Goal: Transaction & Acquisition: Purchase product/service

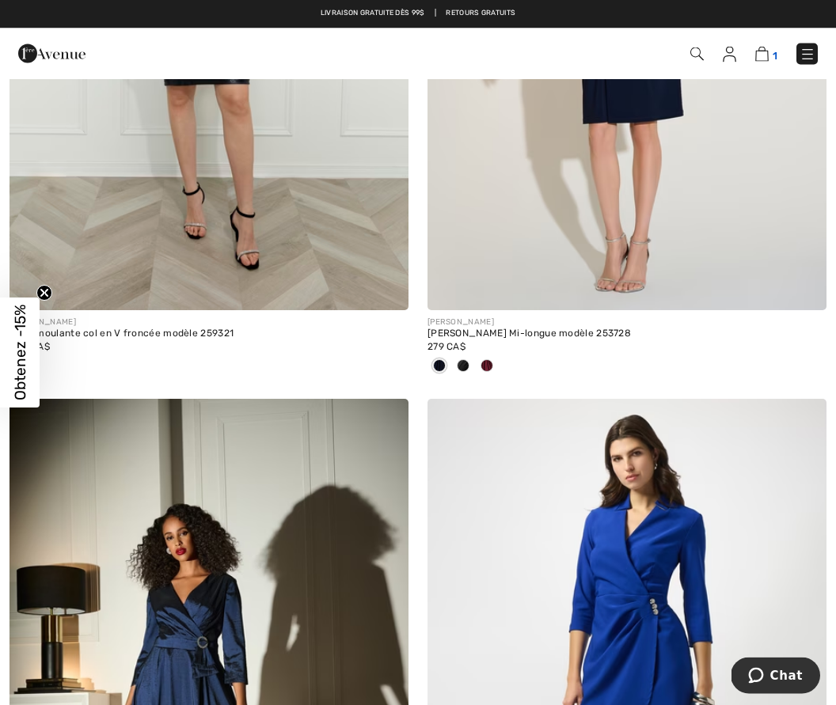
scroll to position [7408, 0]
click at [765, 50] on img at bounding box center [761, 54] width 13 height 15
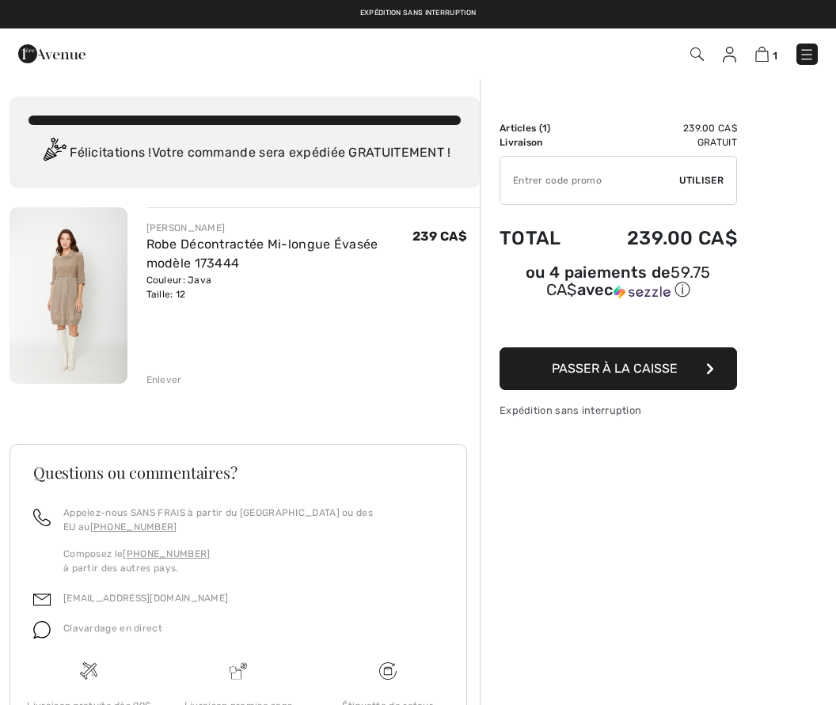
click at [67, 308] on img at bounding box center [68, 295] width 118 height 176
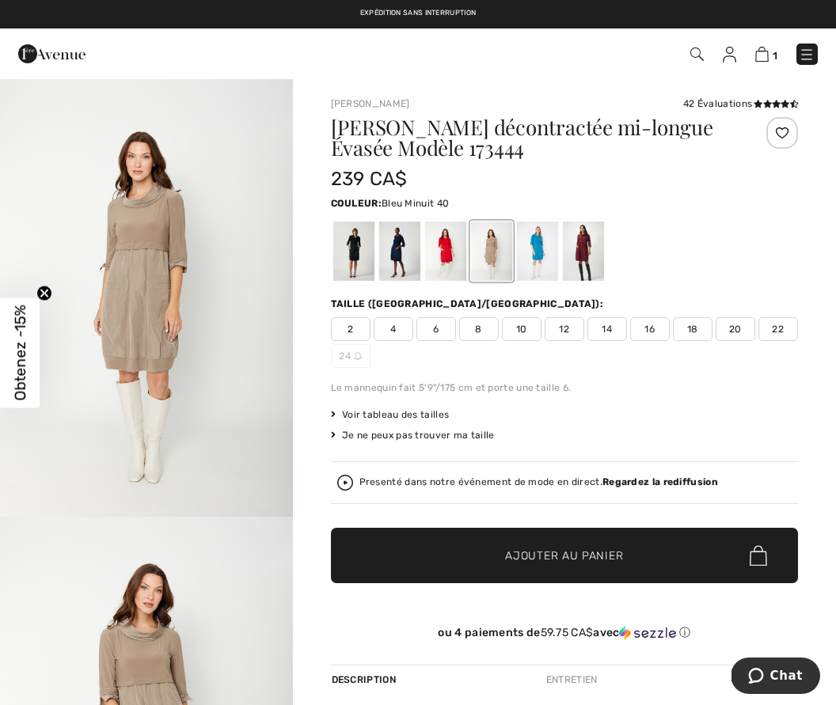
click at [403, 263] on div at bounding box center [398, 251] width 41 height 59
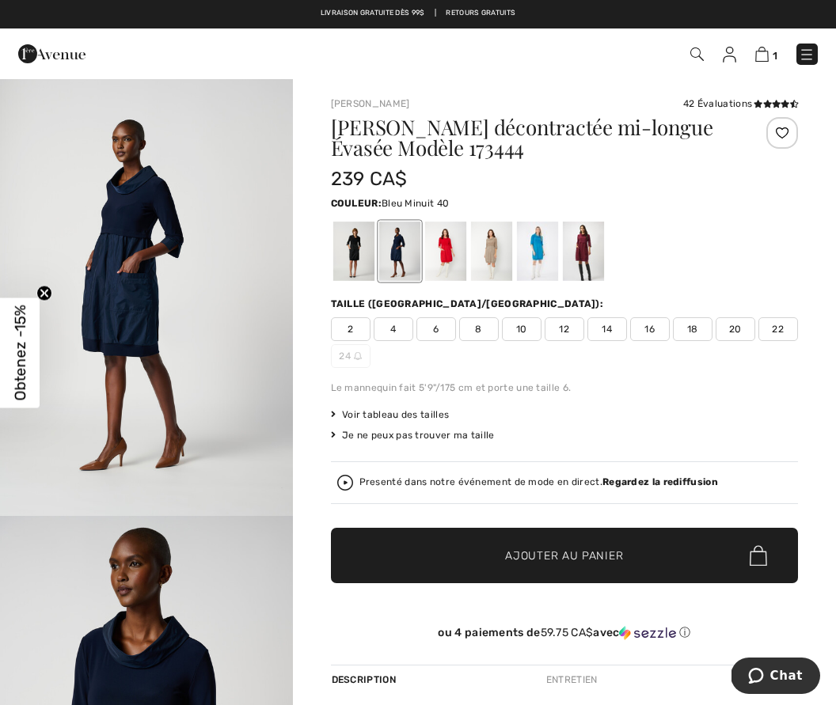
click at [494, 248] on div at bounding box center [490, 251] width 41 height 59
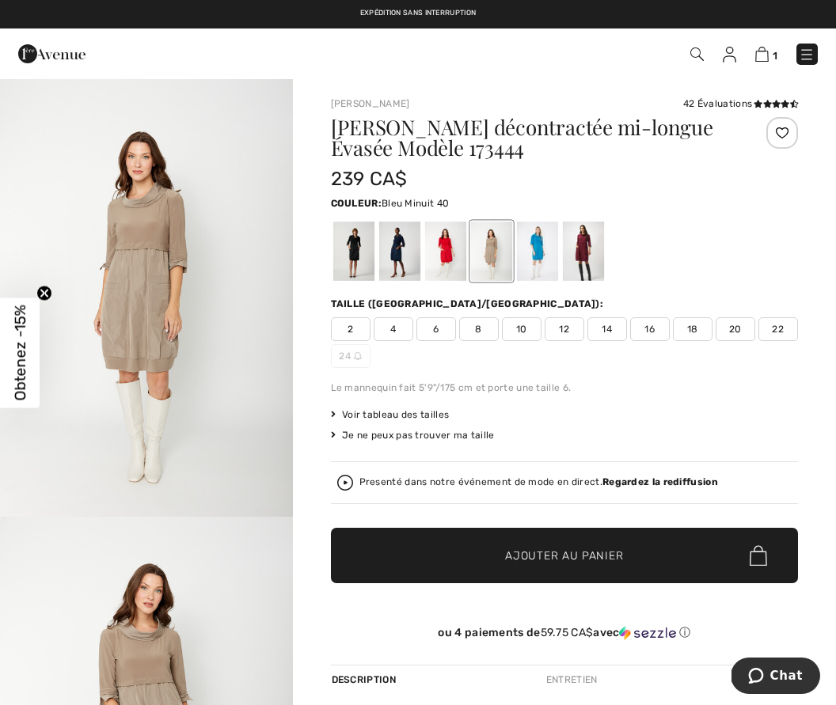
click at [400, 256] on div at bounding box center [398, 251] width 41 height 59
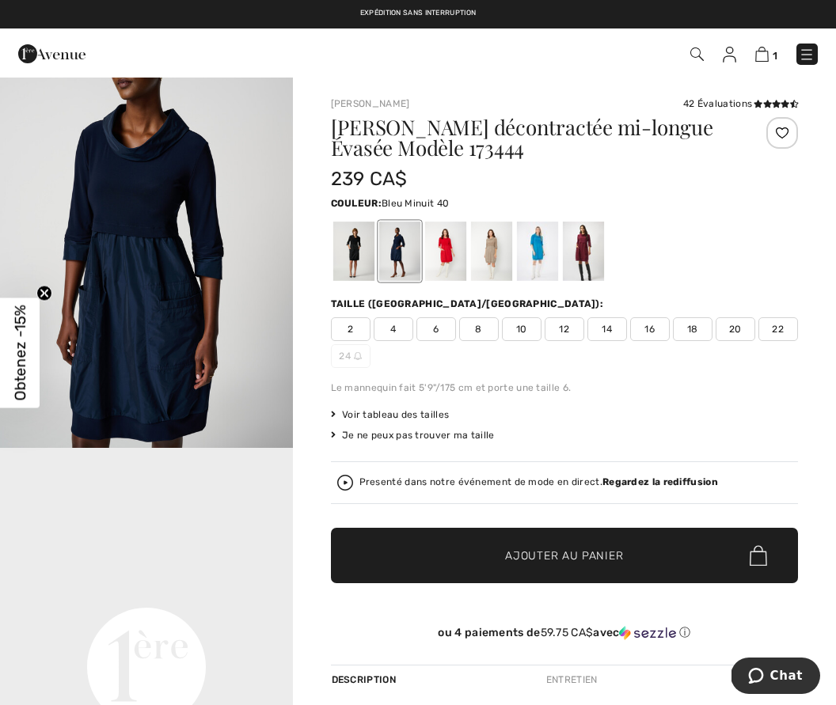
scroll to position [518, 0]
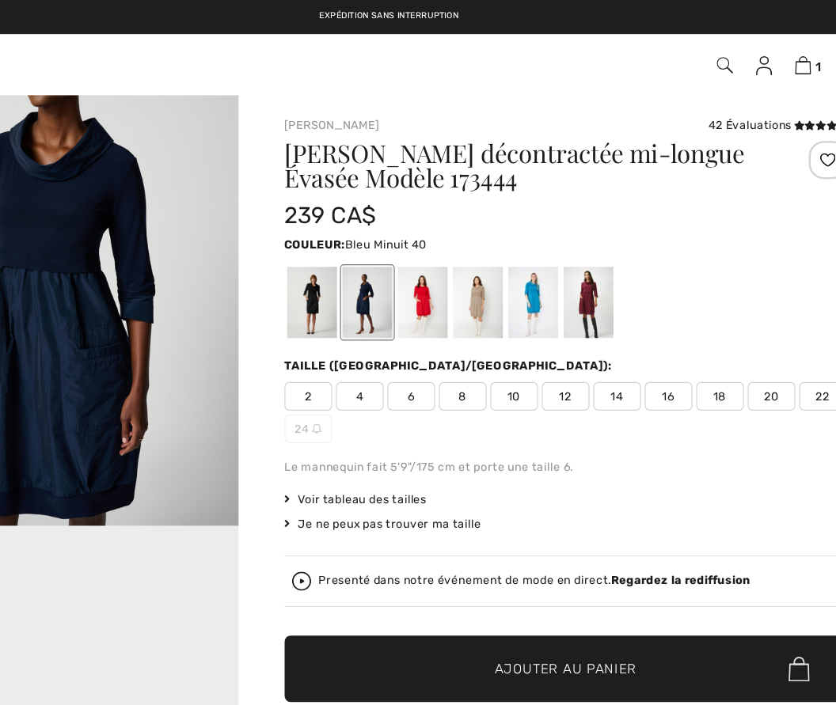
click at [544, 326] on span "12" at bounding box center [564, 329] width 40 height 24
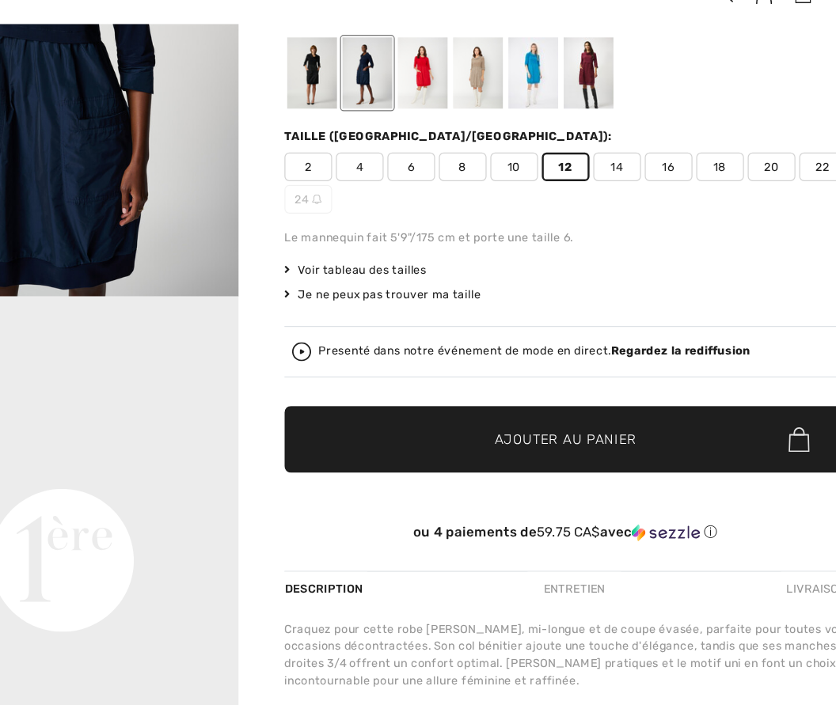
scroll to position [141, 0]
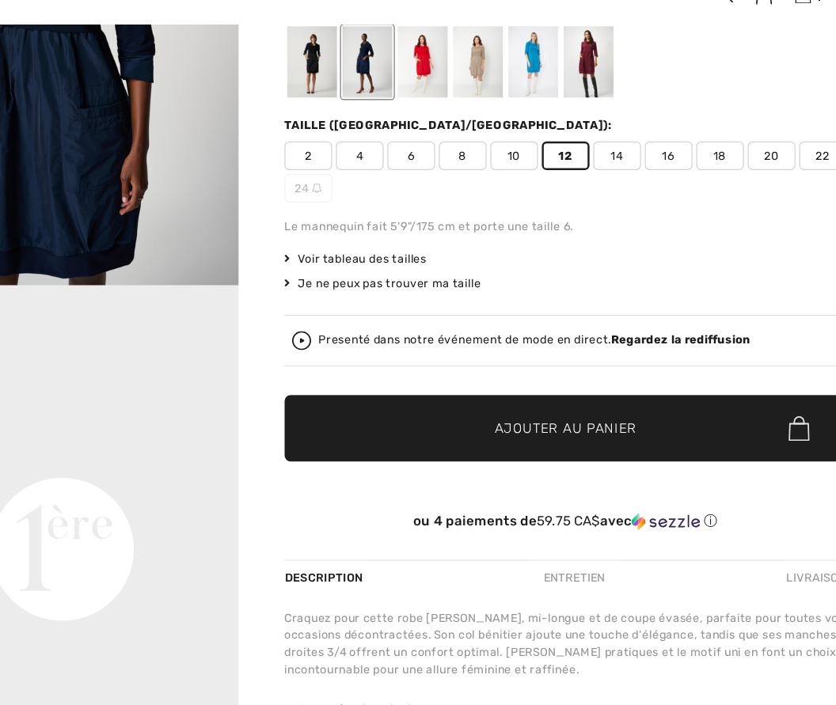
click at [510, 407] on span "Ajouter au panier" at bounding box center [564, 415] width 118 height 17
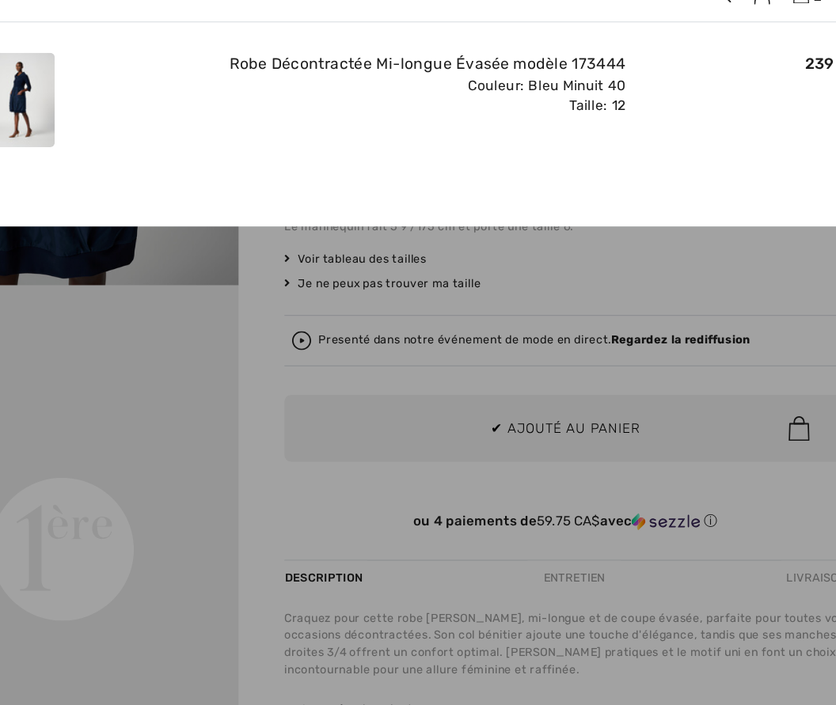
scroll to position [0, 0]
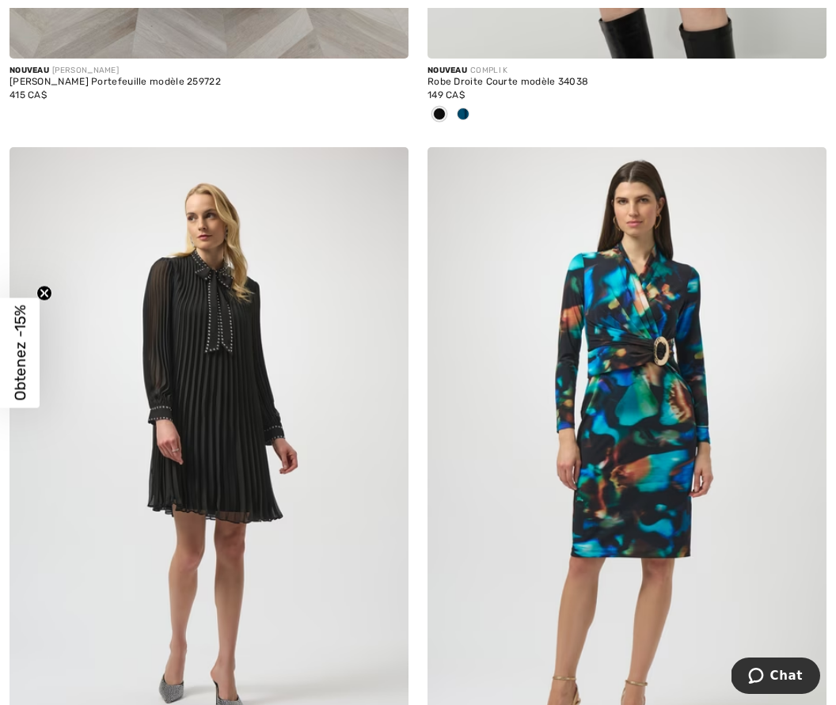
scroll to position [1472, 0]
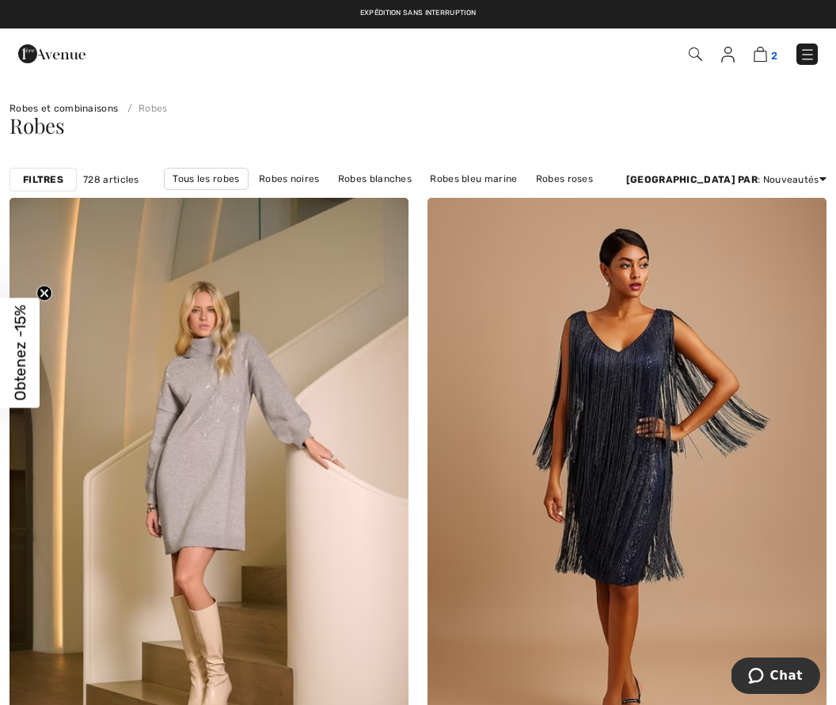
click at [765, 50] on img at bounding box center [759, 54] width 13 height 15
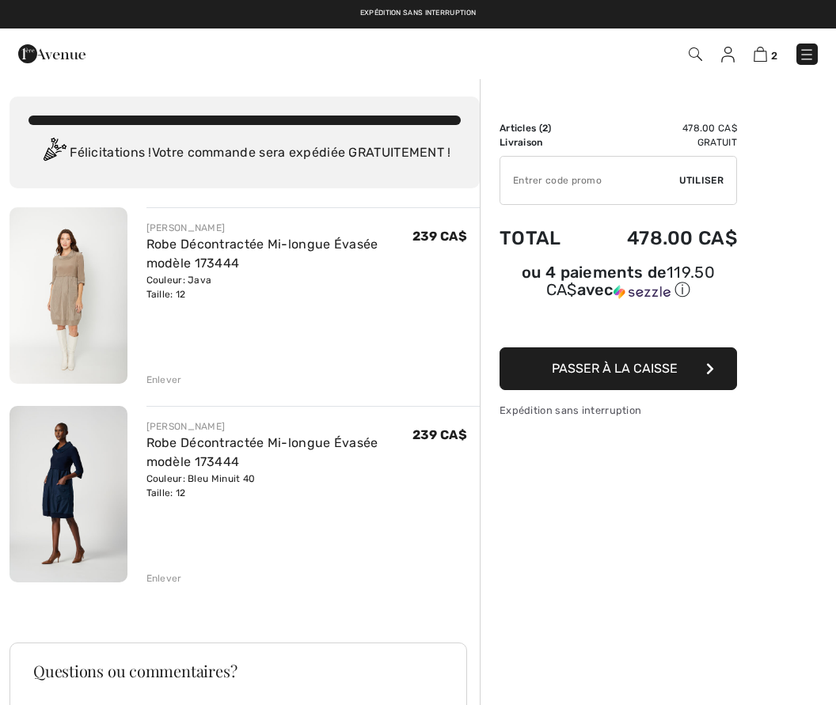
click at [711, 375] on icon "button" at bounding box center [710, 368] width 8 height 13
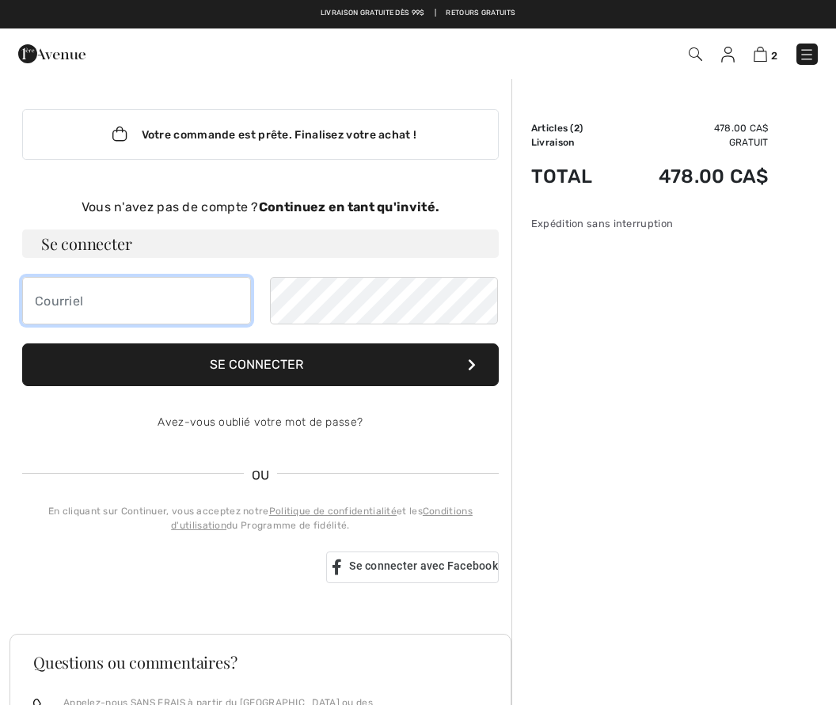
click at [62, 300] on input "email" at bounding box center [136, 300] width 229 height 47
type input "a"
type input "laroche.loulou@videotron.ca"
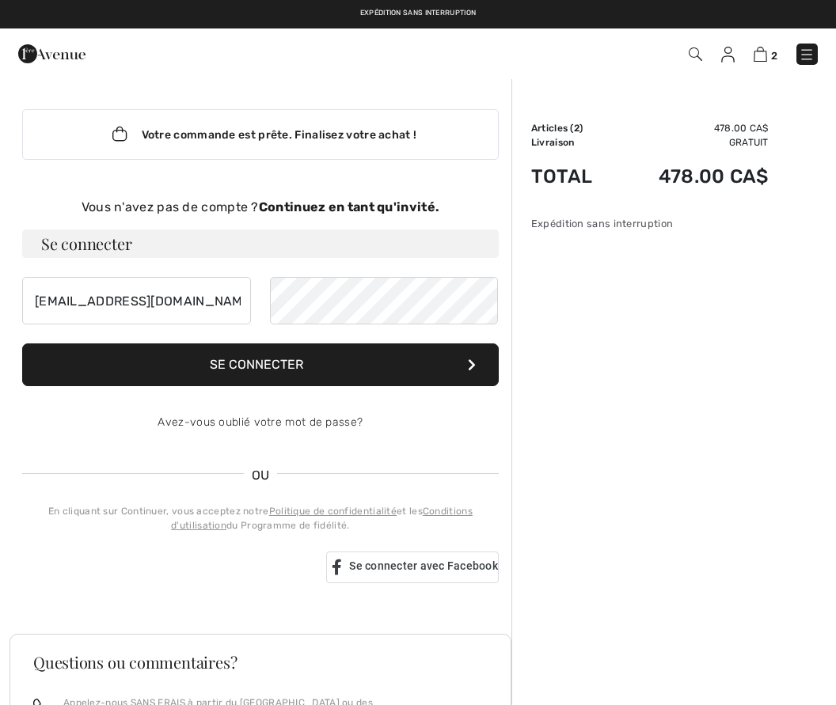
click at [305, 368] on button "Se connecter" at bounding box center [260, 364] width 476 height 43
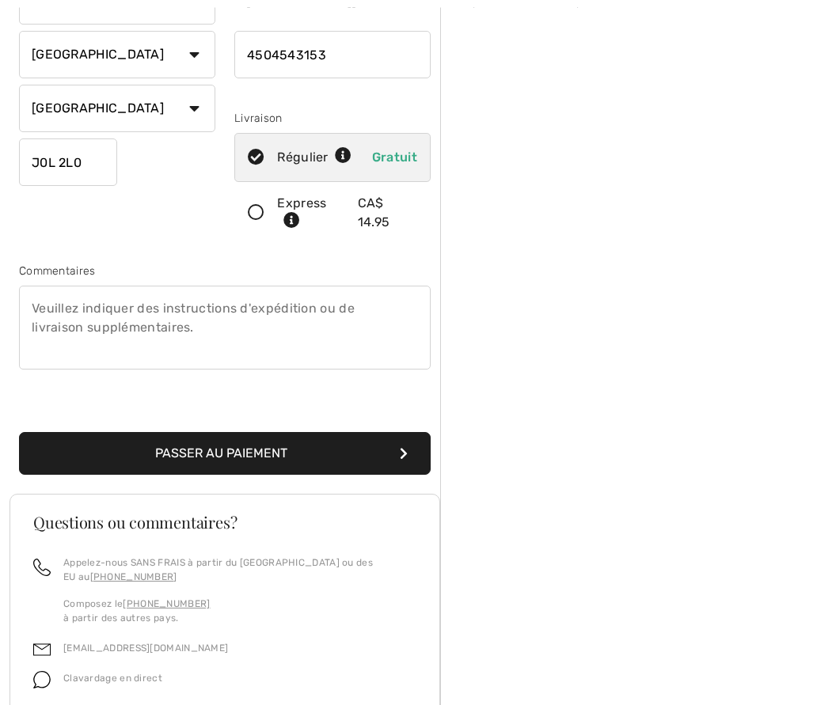
scroll to position [250, 0]
click at [299, 460] on button "Passer au paiement" at bounding box center [225, 453] width 412 height 43
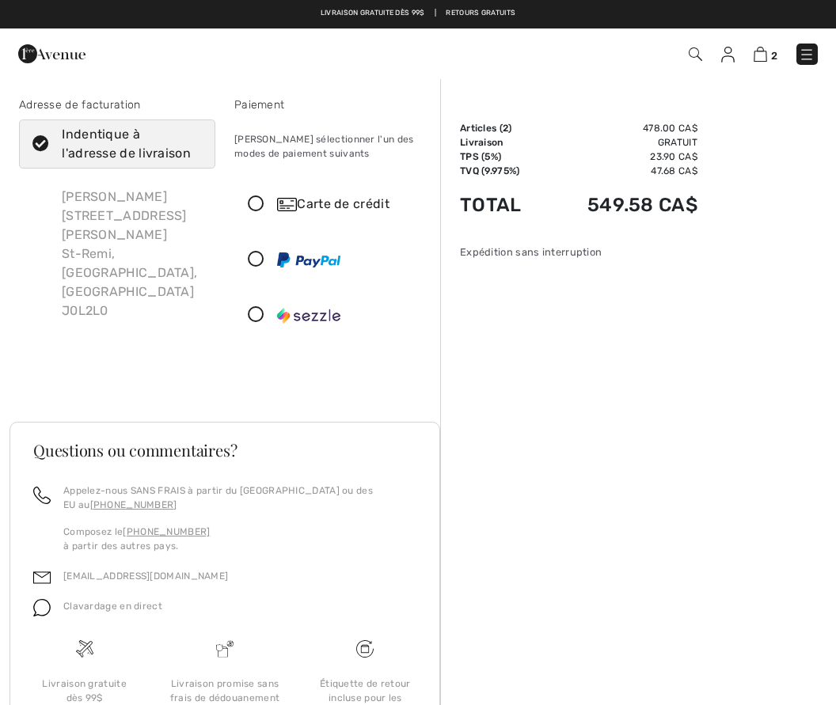
click at [343, 207] on div "Carte de crédit" at bounding box center [348, 204] width 142 height 19
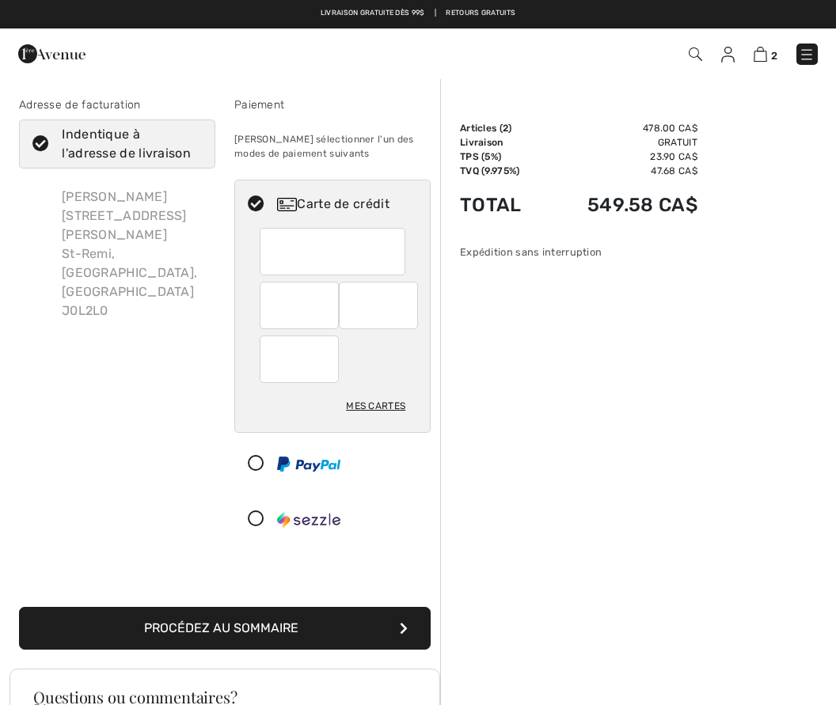
click at [271, 249] on div at bounding box center [333, 251] width 146 height 47
click at [304, 627] on button "Procédez au sommaire" at bounding box center [225, 628] width 412 height 43
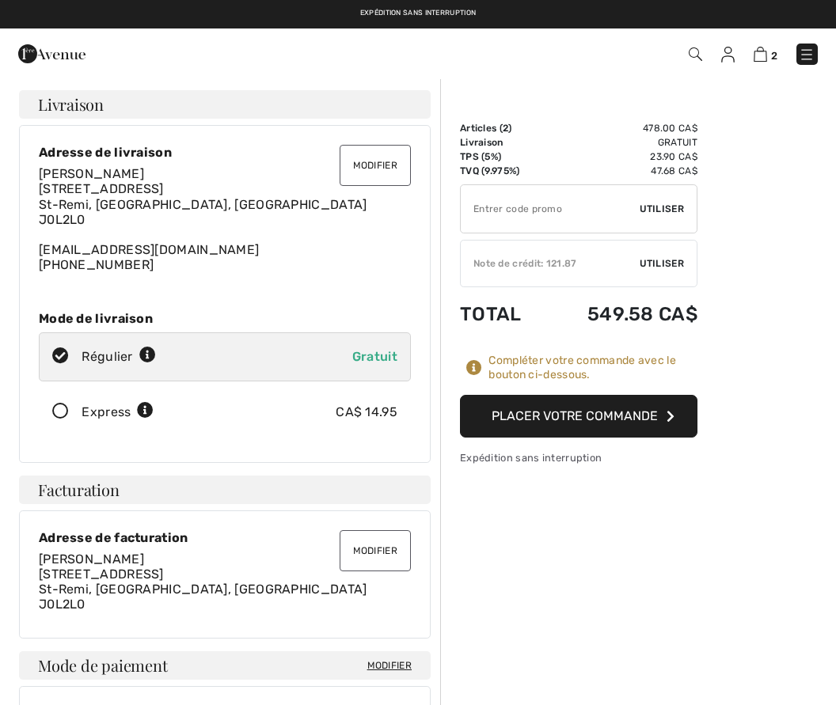
click at [639, 396] on button "Placer votre commande" at bounding box center [578, 416] width 237 height 43
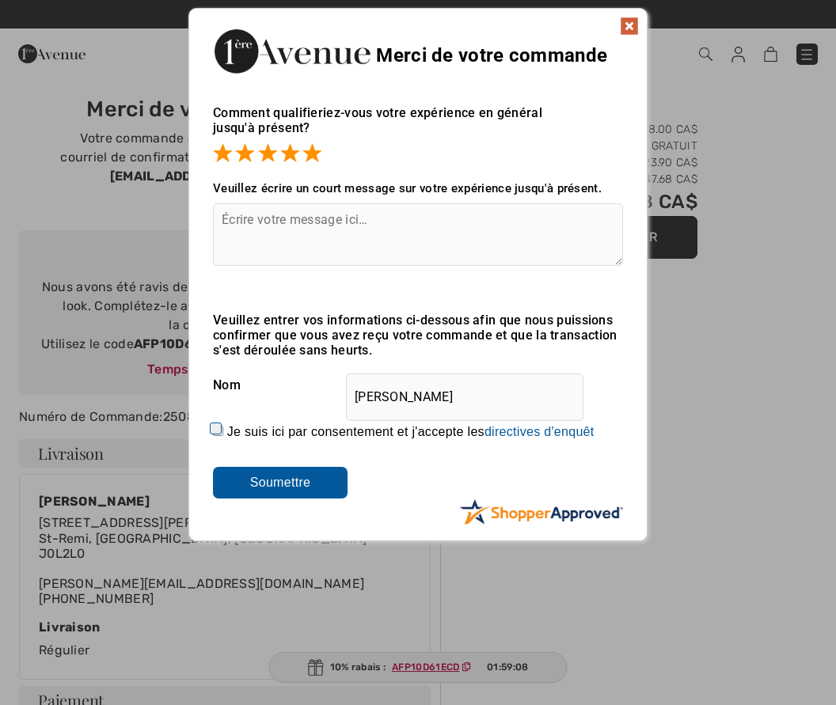
click at [633, 18] on img at bounding box center [629, 26] width 19 height 19
